Goal: Navigation & Orientation: Find specific page/section

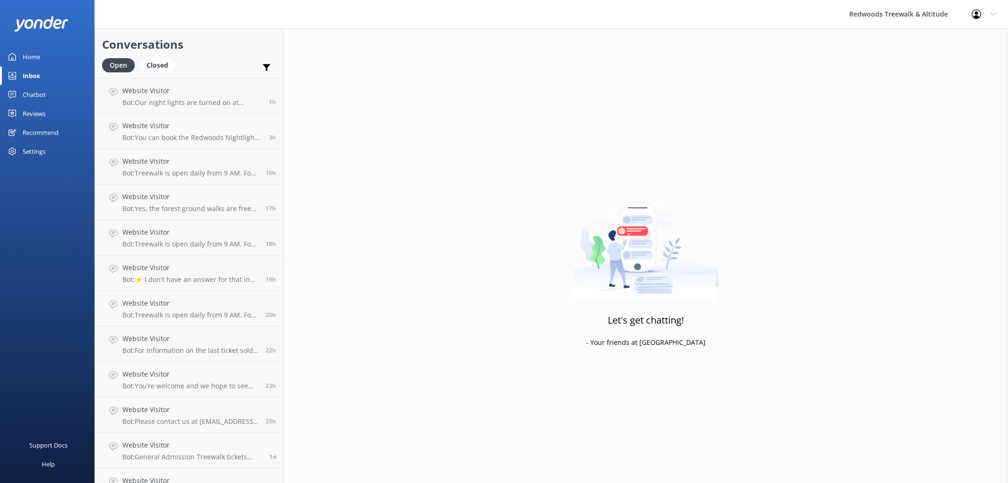
click at [19, 58] on link "Home" at bounding box center [47, 56] width 95 height 19
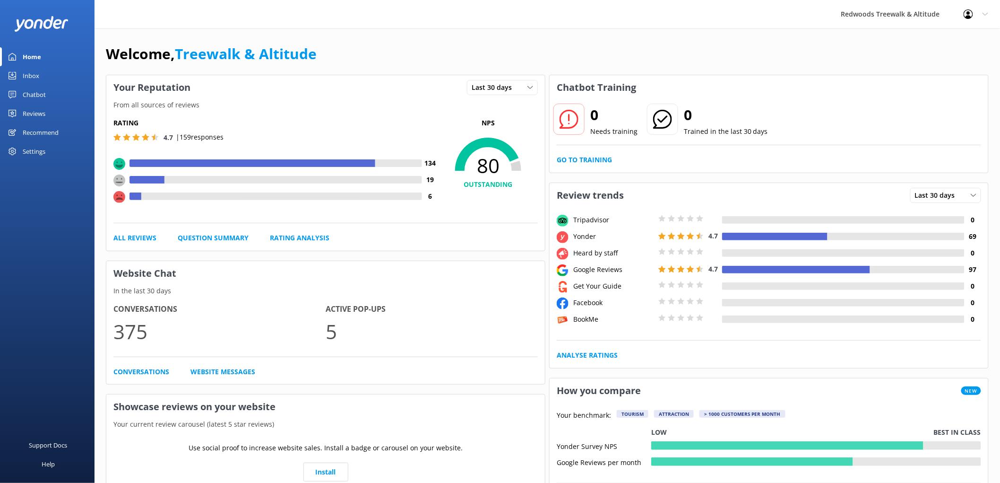
click at [32, 109] on div "Reviews" at bounding box center [34, 113] width 23 height 19
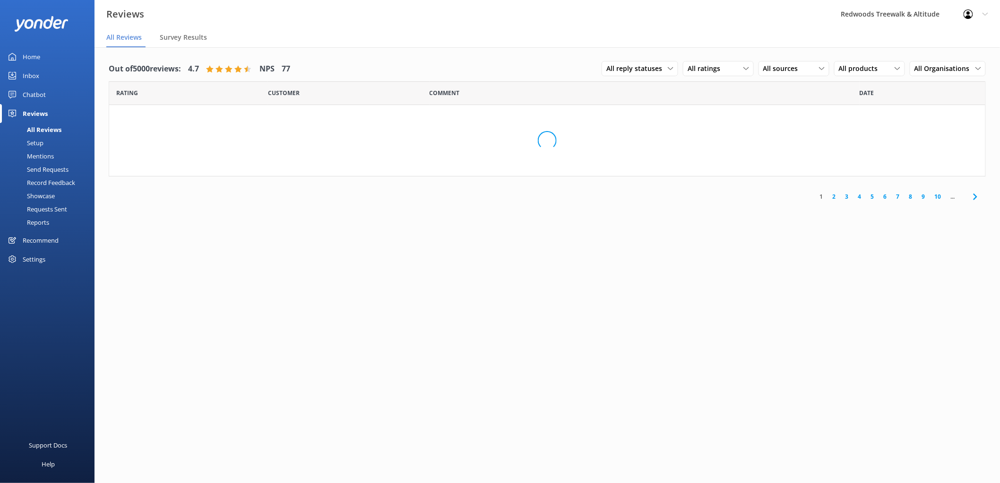
click at [32, 109] on div "Reviews" at bounding box center [35, 113] width 25 height 19
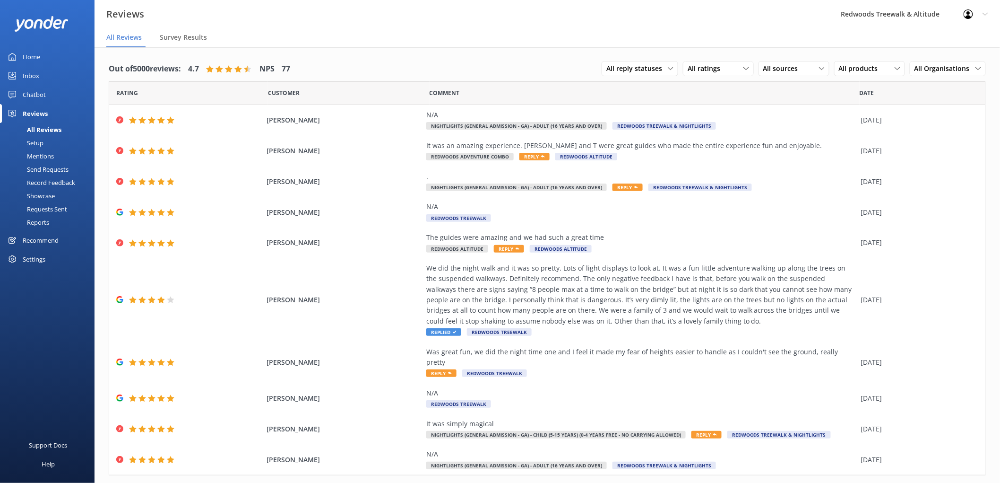
click at [53, 83] on link "Inbox" at bounding box center [47, 75] width 95 height 19
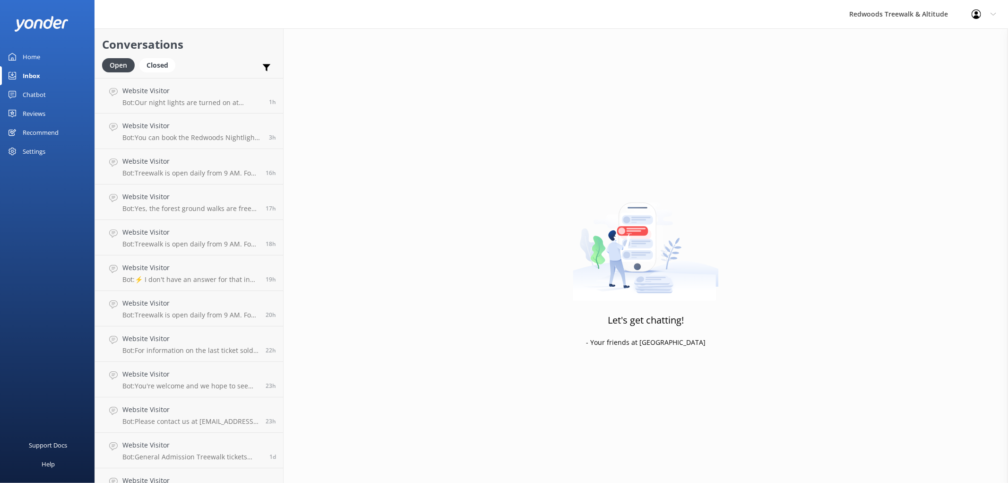
click at [34, 116] on div "Reviews" at bounding box center [34, 113] width 23 height 19
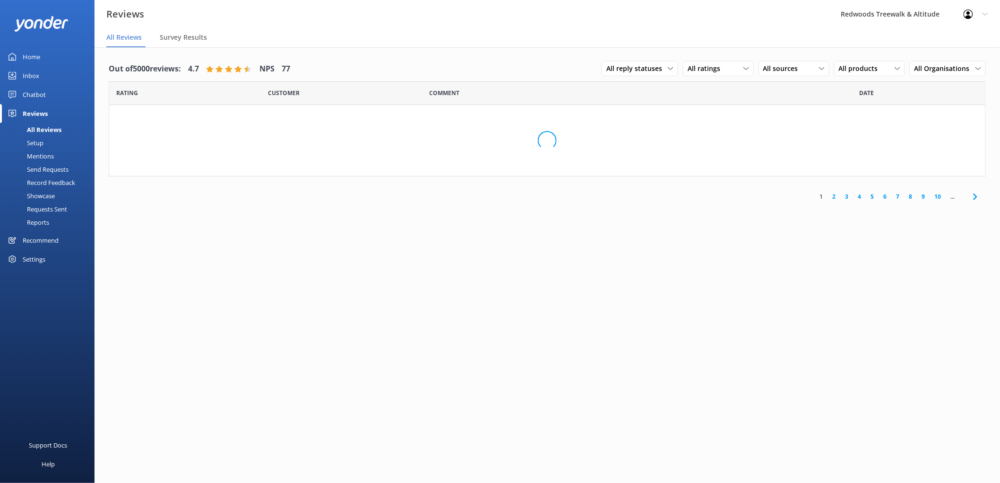
click at [34, 116] on div "Reviews" at bounding box center [35, 113] width 25 height 19
